Goal: Obtain resource: Obtain resource

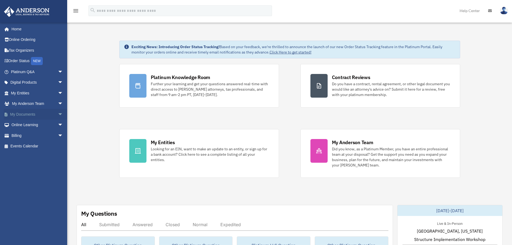
click at [58, 114] on span "arrow_drop_down" at bounding box center [63, 114] width 11 height 11
click at [17, 125] on span at bounding box center [17, 125] width 3 height 4
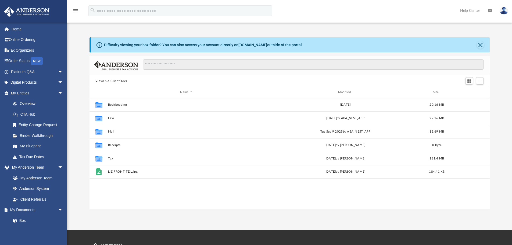
scroll to position [118, 396]
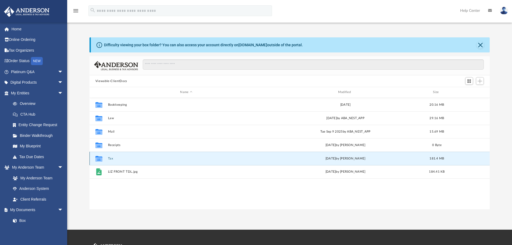
click at [111, 158] on button "Tax" at bounding box center [186, 158] width 157 height 3
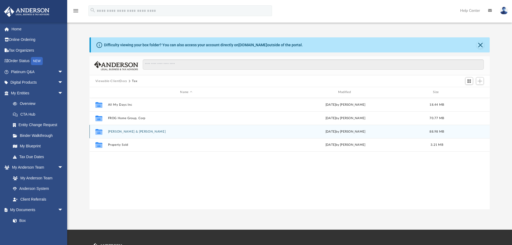
click at [141, 130] on button "[PERSON_NAME] & [PERSON_NAME]" at bounding box center [186, 131] width 157 height 3
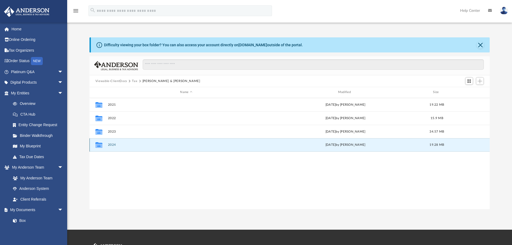
click at [114, 144] on button "2024" at bounding box center [186, 144] width 157 height 3
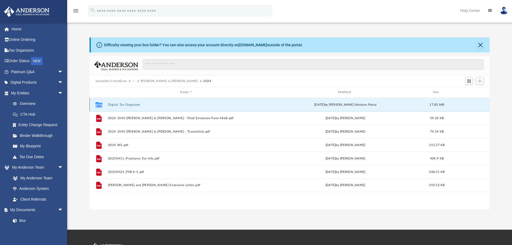
click at [135, 105] on button "Digital Tax Organizer" at bounding box center [186, 104] width 157 height 3
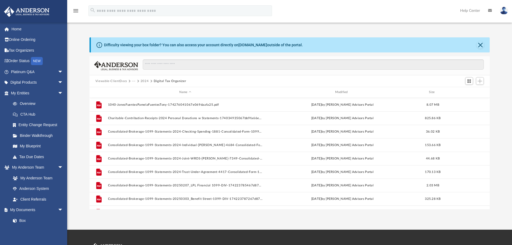
click at [145, 80] on button "2024" at bounding box center [145, 81] width 8 height 5
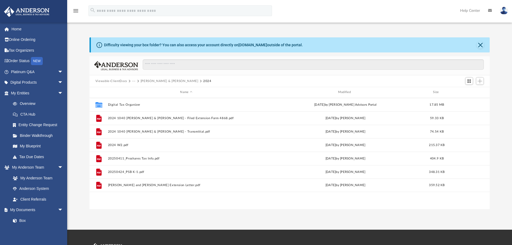
click at [159, 80] on button "[PERSON_NAME] & [PERSON_NAME]" at bounding box center [170, 81] width 58 height 5
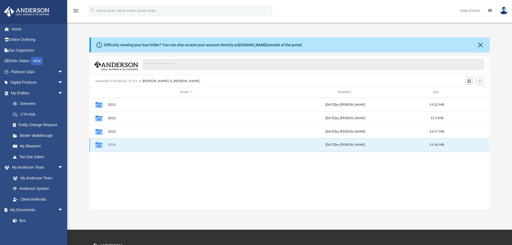
click at [115, 144] on button "2024" at bounding box center [186, 144] width 157 height 3
